Goal: Find specific page/section: Find specific page/section

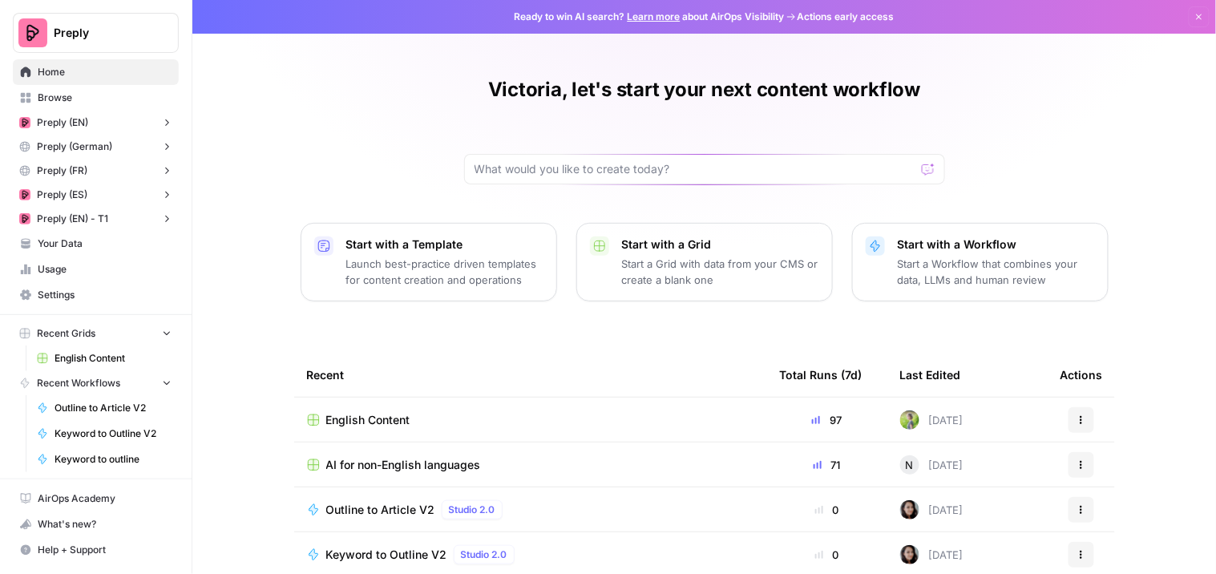
click at [383, 417] on span "English Content" at bounding box center [368, 420] width 84 height 16
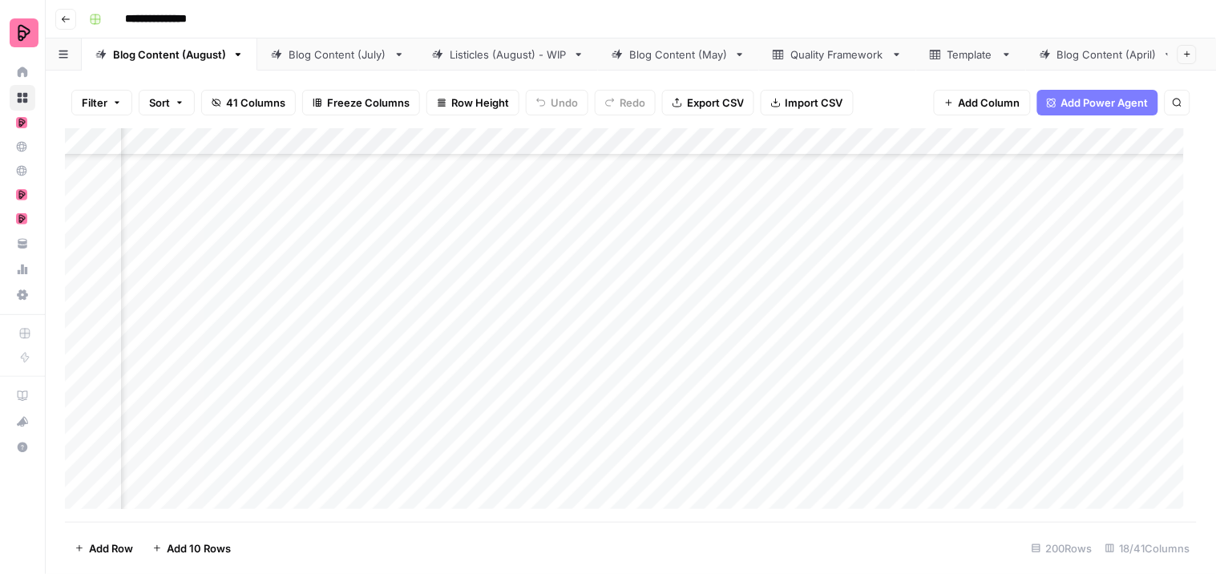
scroll to position [891, 964]
